Goal: Find specific page/section: Find specific page/section

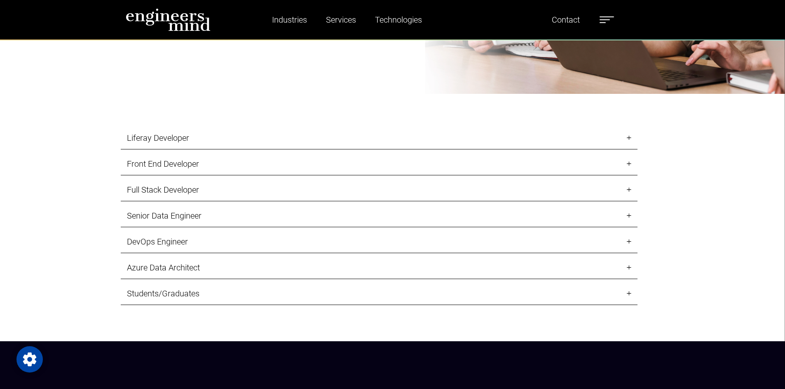
scroll to position [986, 0]
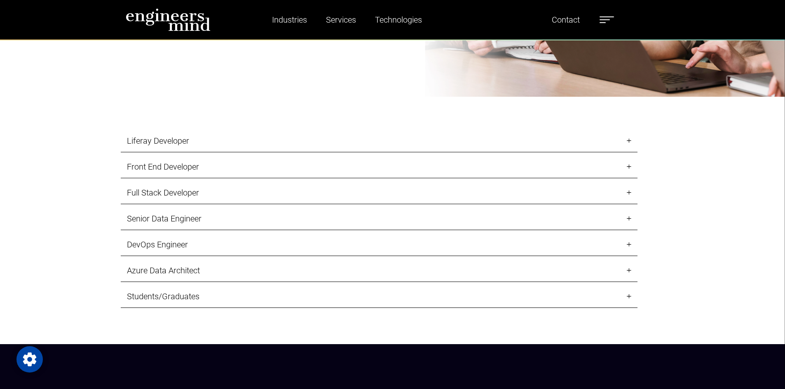
click at [161, 195] on link "Full Stack Developer" at bounding box center [379, 193] width 517 height 23
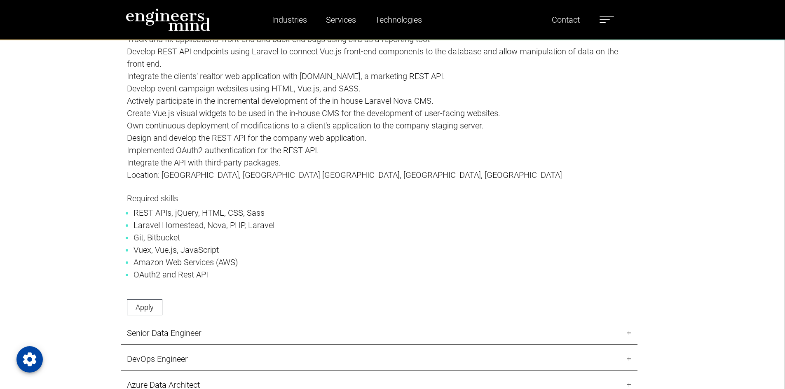
scroll to position [1233, 0]
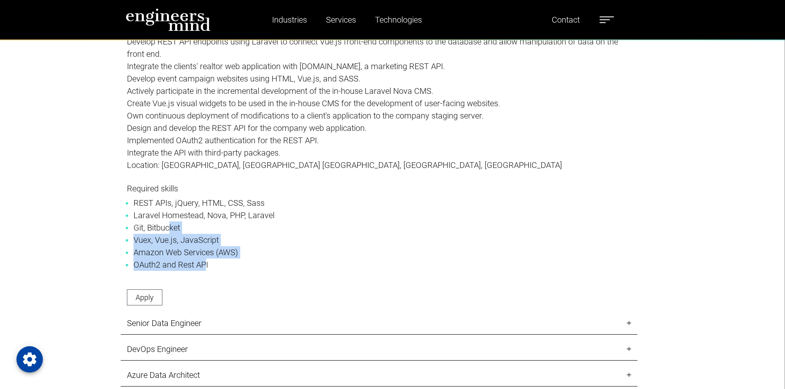
drag, startPoint x: 206, startPoint y: 263, endPoint x: 169, endPoint y: 229, distance: 50.7
click at [169, 229] on ul "REST APIs, jQuery, HTML, CSS, Sass Laravel Homestead, Nova, PHP, Laravel Git, B…" at bounding box center [379, 234] width 504 height 74
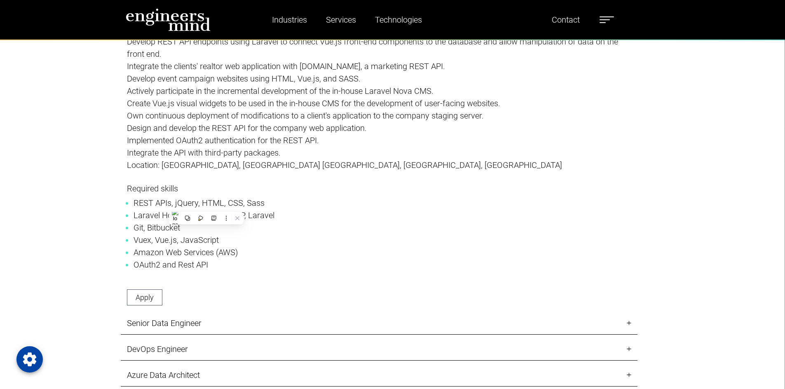
click at [250, 218] on li "Laravel Homestead, Nova, PHP, Laravel" at bounding box center [378, 215] width 491 height 12
click at [218, 257] on li "Amazon Web Services (AWS)" at bounding box center [378, 252] width 491 height 12
click at [215, 266] on li "OAuth2 and Rest API" at bounding box center [378, 265] width 491 height 12
click at [204, 241] on li "Vuex, Vue.js, JavaScript" at bounding box center [378, 240] width 491 height 12
drag, startPoint x: 215, startPoint y: 213, endPoint x: 237, endPoint y: 213, distance: 21.9
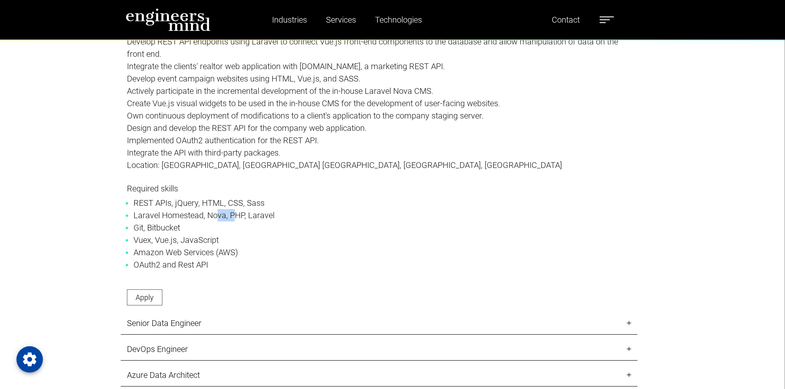
click at [237, 213] on li "Laravel Homestead, Nova, PHP, Laravel" at bounding box center [378, 215] width 491 height 12
click at [172, 211] on li "Laravel Homestead, Nova, PHP, Laravel" at bounding box center [378, 215] width 491 height 12
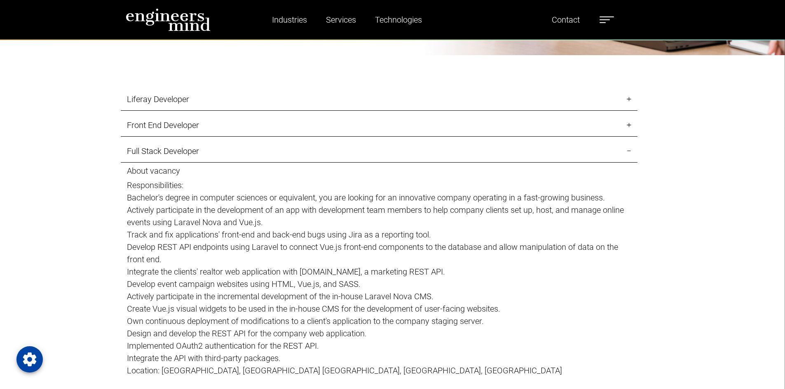
scroll to position [1027, 0]
click at [190, 154] on link "Full Stack Developer" at bounding box center [379, 151] width 517 height 23
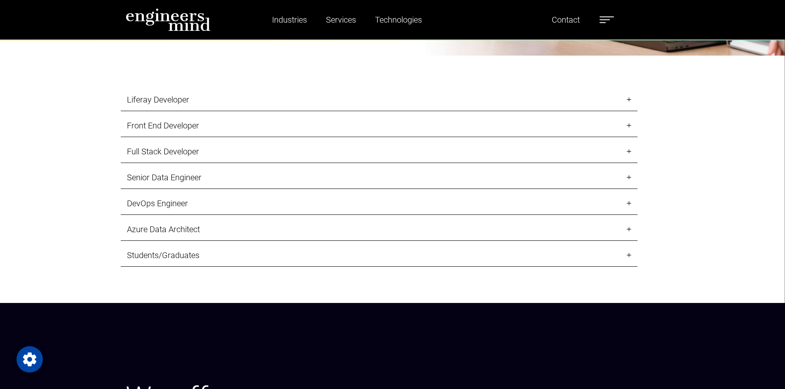
click at [188, 120] on link "Front End Developer" at bounding box center [379, 126] width 517 height 23
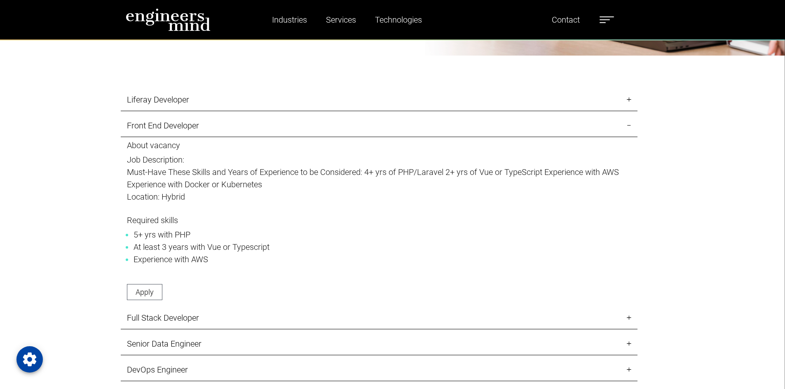
click at [188, 123] on link "Front End Developer" at bounding box center [379, 126] width 517 height 23
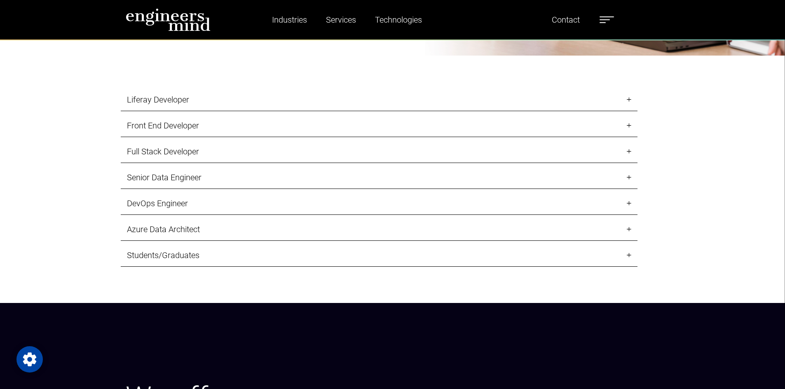
click at [186, 154] on link "Full Stack Developer" at bounding box center [379, 151] width 517 height 23
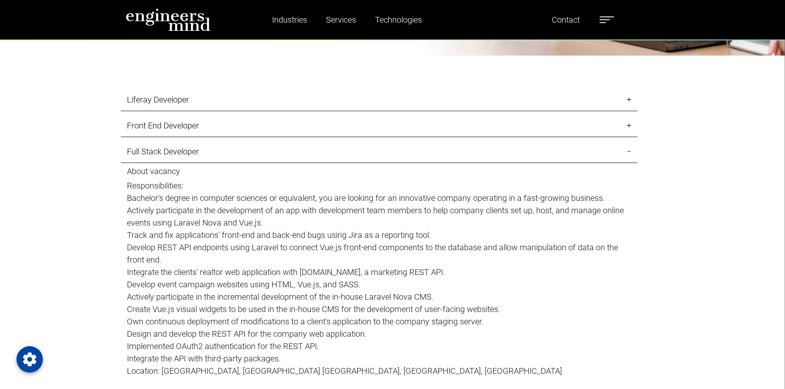
click at [187, 154] on link "Full Stack Developer" at bounding box center [379, 151] width 517 height 23
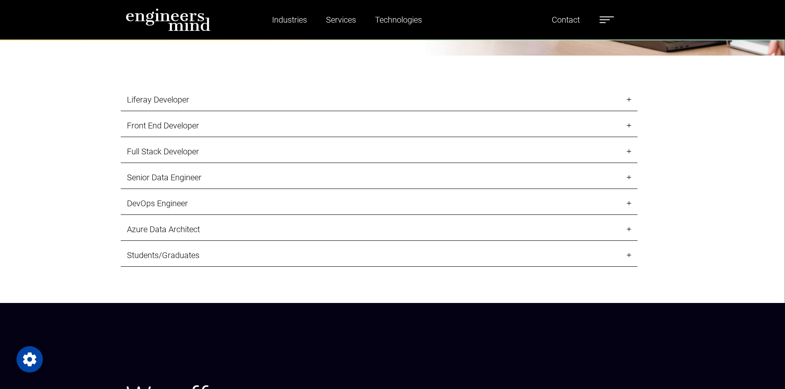
click at [176, 173] on link "Senior Data Engineer" at bounding box center [379, 177] width 517 height 23
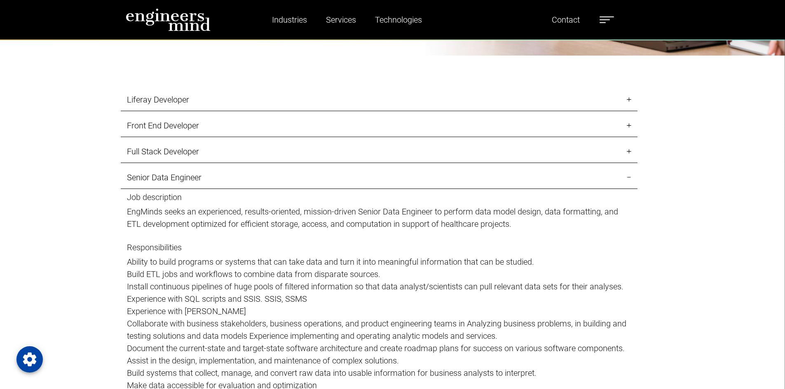
click at [186, 176] on link "Senior Data Engineer" at bounding box center [379, 177] width 517 height 23
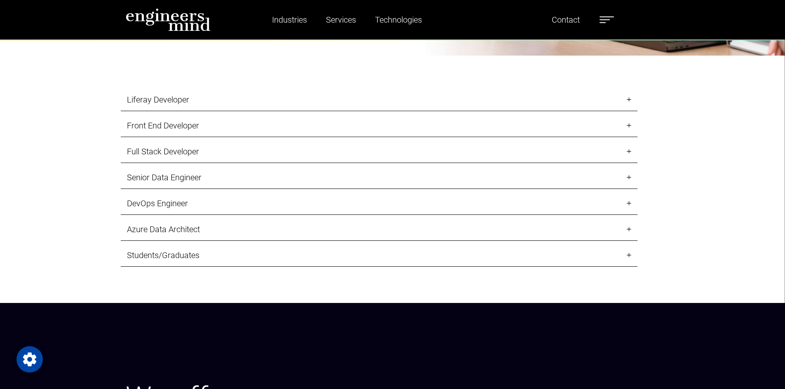
click at [186, 206] on link "DevOps Engineer" at bounding box center [379, 203] width 517 height 23
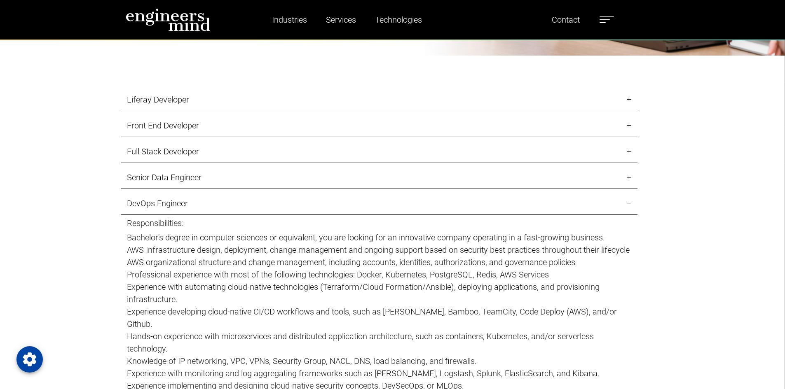
click at [186, 206] on link "DevOps Engineer" at bounding box center [379, 203] width 517 height 23
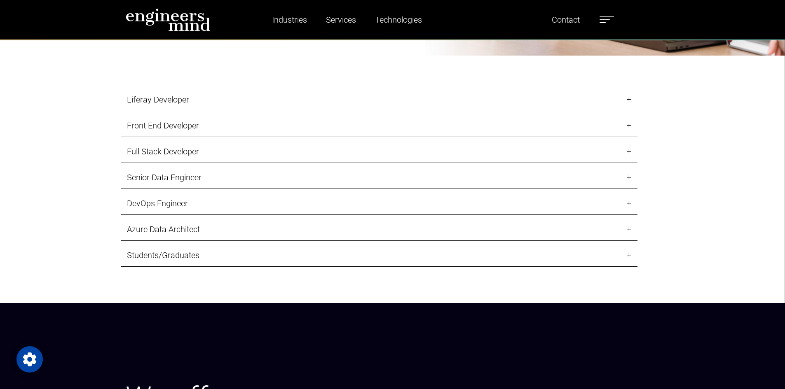
click at [199, 232] on link "Azure Data Architect" at bounding box center [379, 229] width 517 height 23
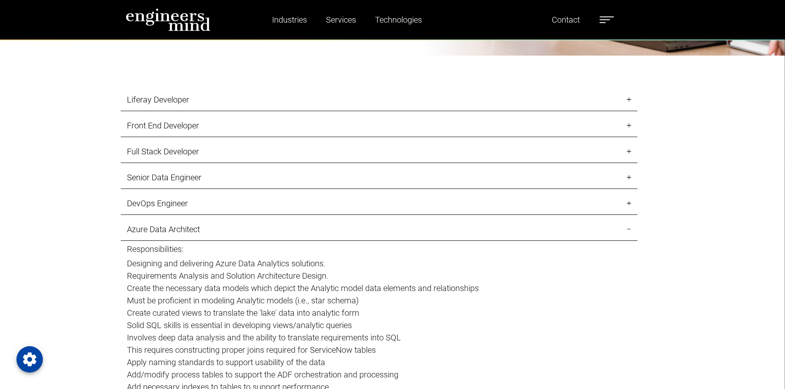
click at [200, 228] on link "Azure Data Architect" at bounding box center [379, 229] width 517 height 23
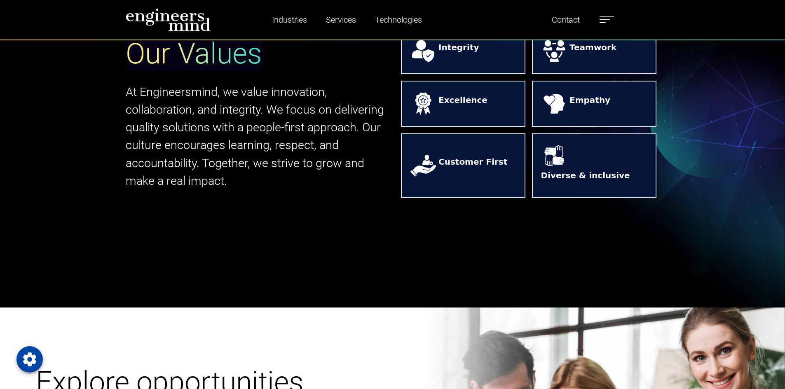
scroll to position [494, 0]
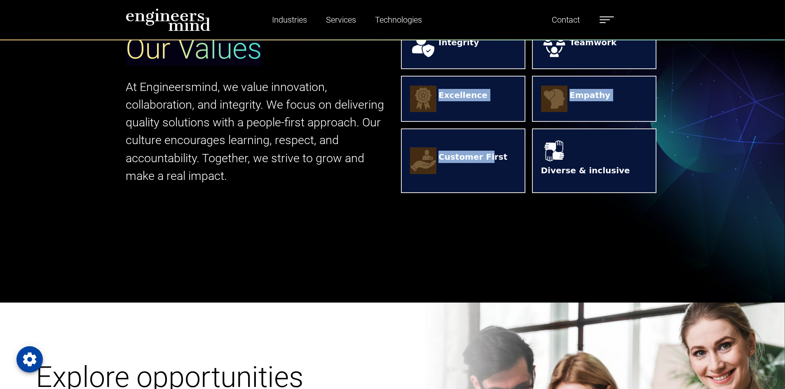
drag, startPoint x: 484, startPoint y: 159, endPoint x: 636, endPoint y: 97, distance: 164.5
click at [665, 64] on div "Our Values At Engineersmind, we value innovation, collaboration, and integrity.…" at bounding box center [392, 107] width 785 height 389
click at [548, 251] on div "Our Values At Engineersmind, we value innovation, collaboration, and integrity.…" at bounding box center [392, 107] width 785 height 389
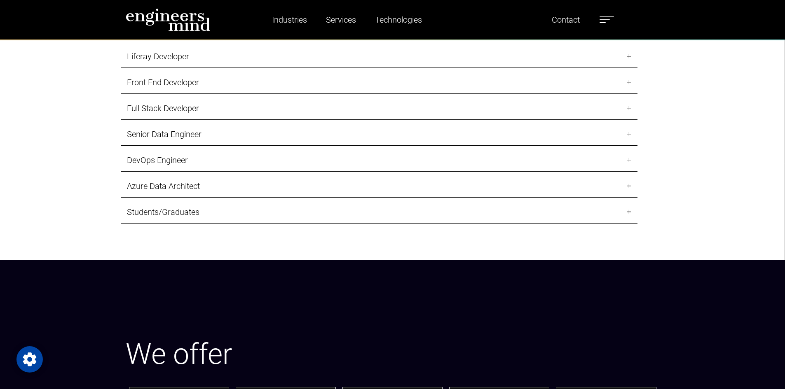
scroll to position [1112, 0]
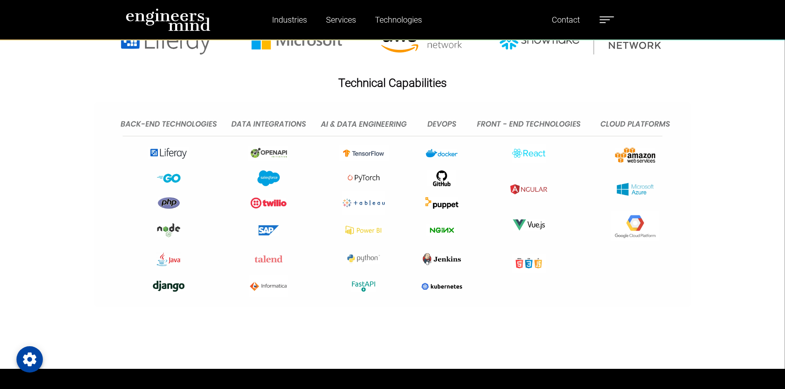
scroll to position [3090, 0]
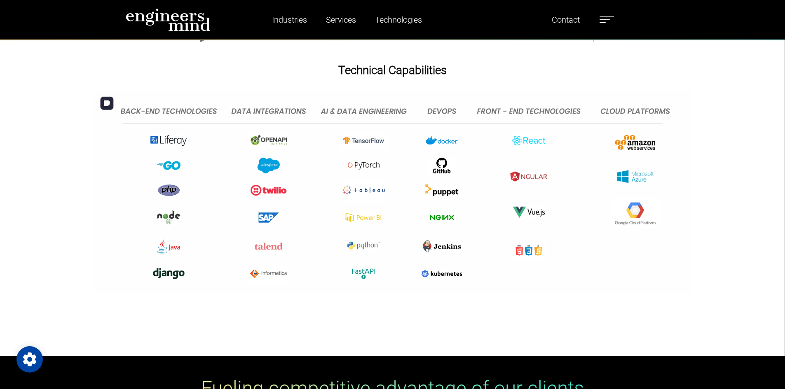
click at [362, 166] on img at bounding box center [392, 192] width 597 height 205
click at [568, 282] on img at bounding box center [392, 192] width 597 height 205
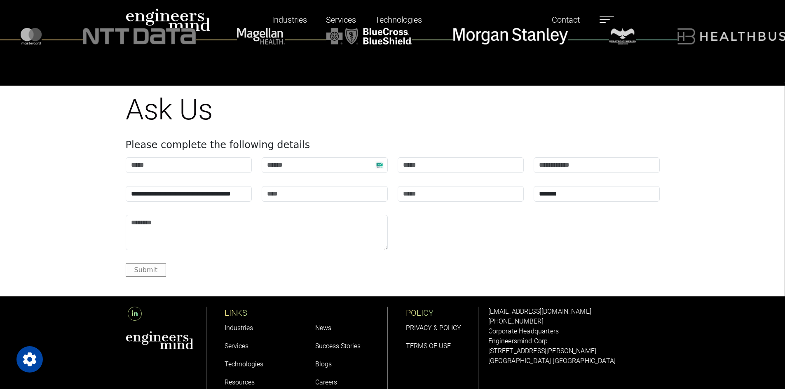
scroll to position [3502, 0]
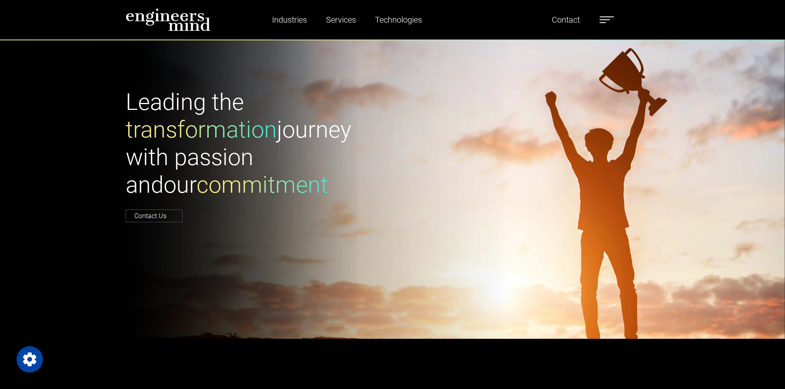
scroll to position [0, 0]
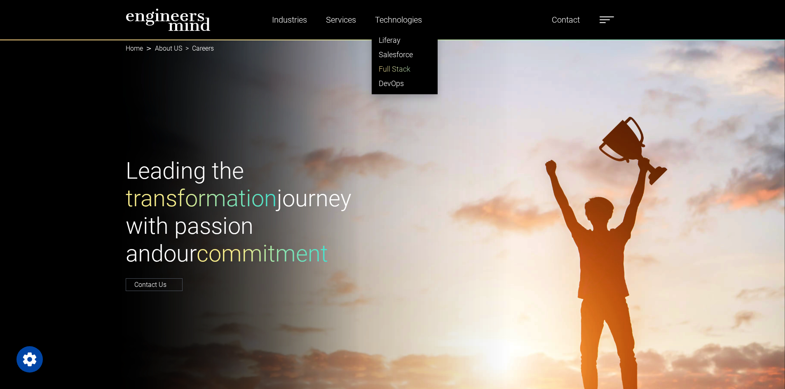
click at [390, 68] on link "Full Stack" at bounding box center [404, 69] width 65 height 14
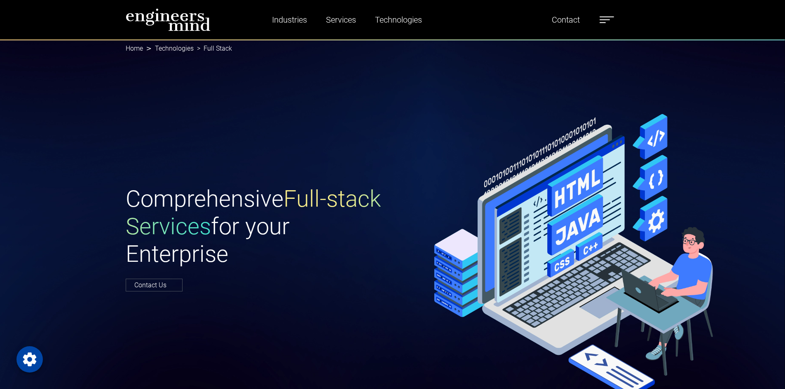
click at [233, 227] on span "Full-stack Services" at bounding box center [253, 212] width 255 height 55
drag, startPoint x: 209, startPoint y: 195, endPoint x: 278, endPoint y: 246, distance: 86.1
click at [255, 188] on h1 "Comprehensive Full-stack Services for your Enterprise" at bounding box center [257, 226] width 262 height 83
click at [278, 257] on h1 "Comprehensive Full-stack Services for your Enterprise" at bounding box center [257, 226] width 262 height 83
click at [212, 269] on h1 "Comprehensive Full-stack Services for your Enterprise" at bounding box center [257, 226] width 262 height 83
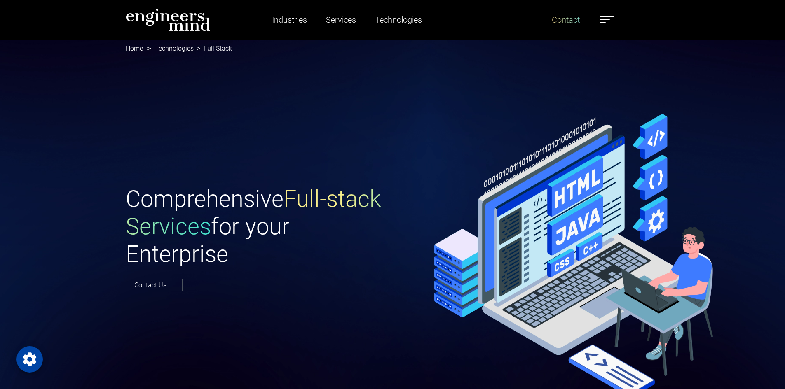
click at [565, 23] on link "Contact" at bounding box center [565, 19] width 35 height 19
